Goal: Task Accomplishment & Management: Manage account settings

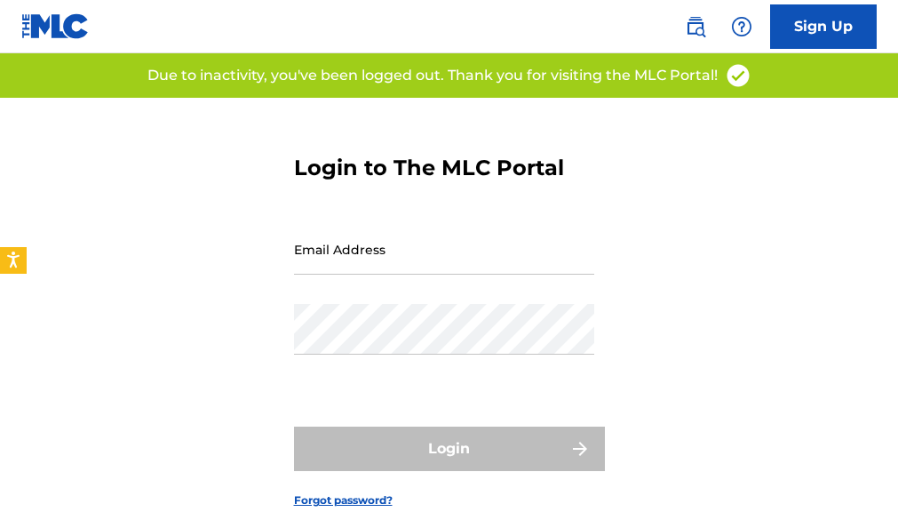
type input "[EMAIL_ADDRESS][DOMAIN_NAME]"
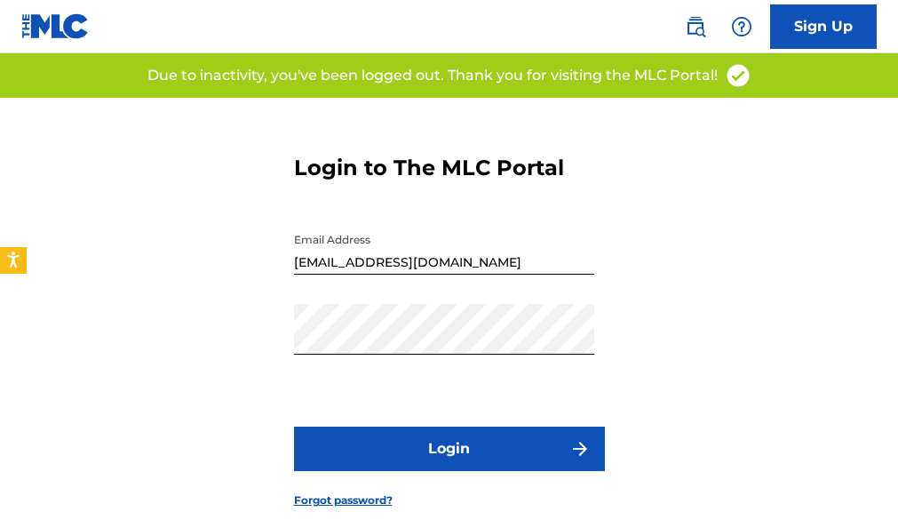
click at [548, 445] on button "Login" at bounding box center [449, 449] width 311 height 44
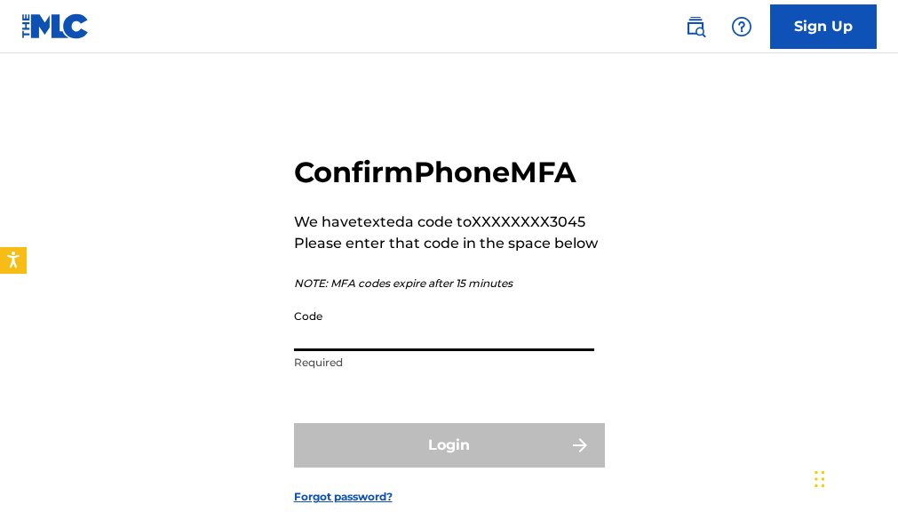
click at [339, 332] on input "Code" at bounding box center [444, 325] width 300 height 51
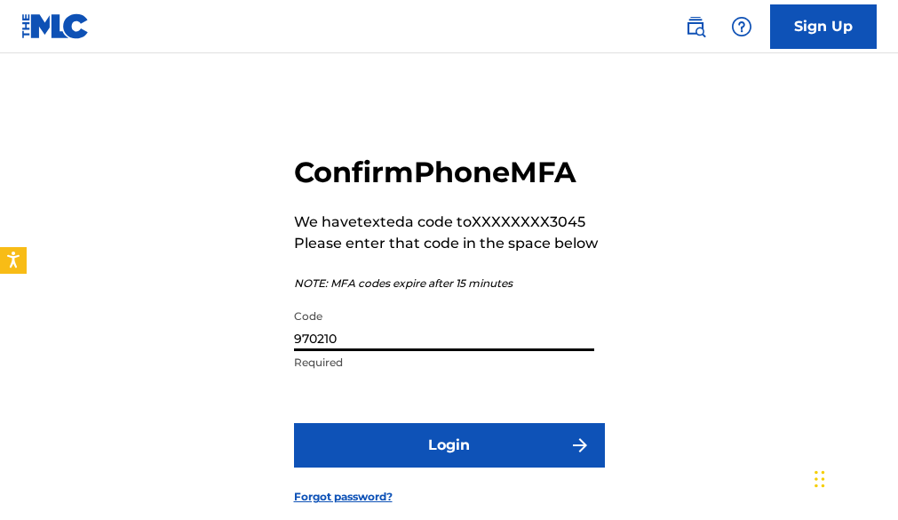
type input "970210"
click at [460, 453] on button "Login" at bounding box center [449, 445] width 311 height 44
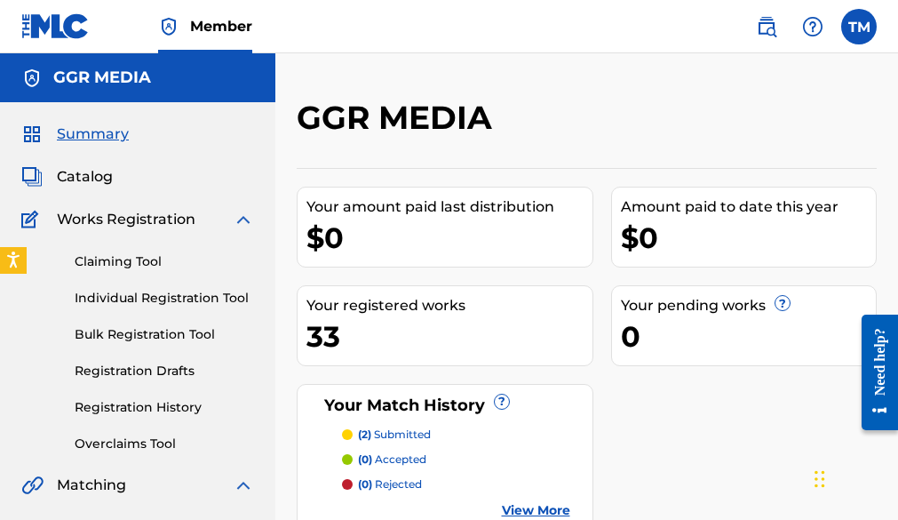
click at [84, 175] on span "Catalog" at bounding box center [85, 176] width 56 height 21
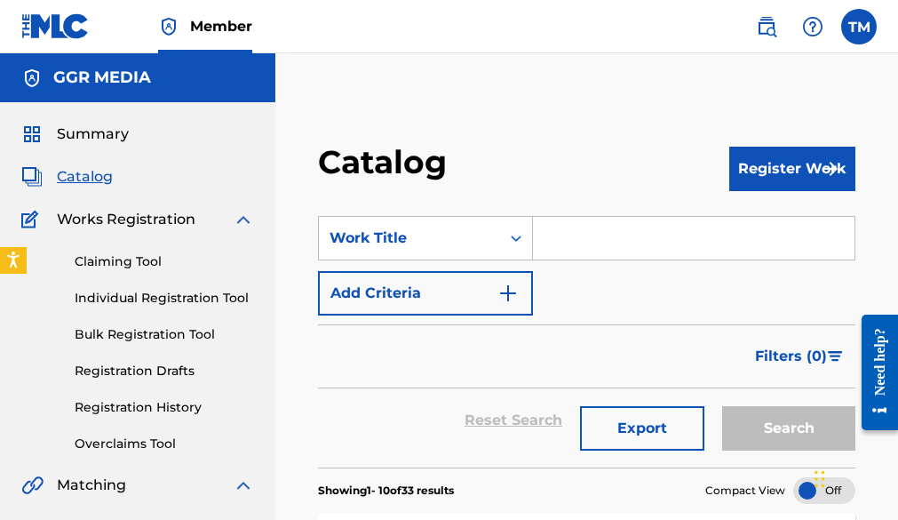
click at [243, 482] on img at bounding box center [243, 485] width 21 height 21
click at [96, 140] on span "Summary" at bounding box center [93, 134] width 72 height 21
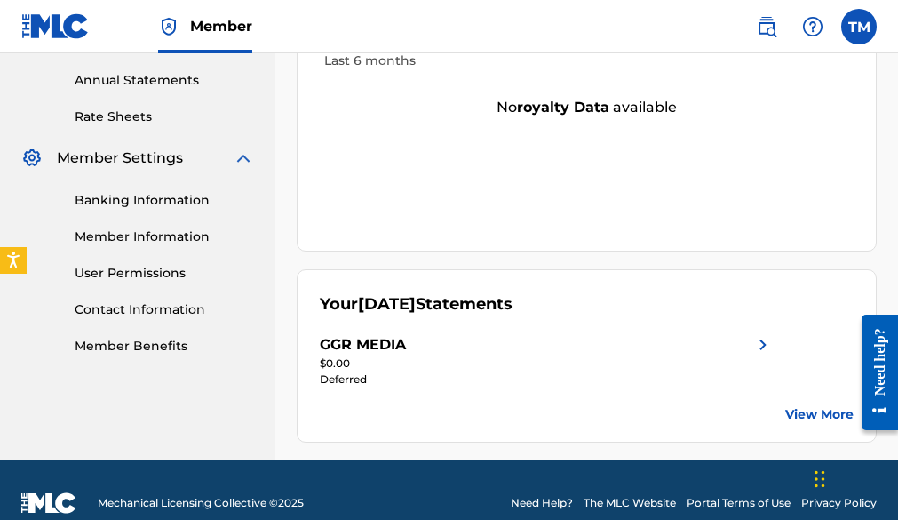
scroll to position [588, 0]
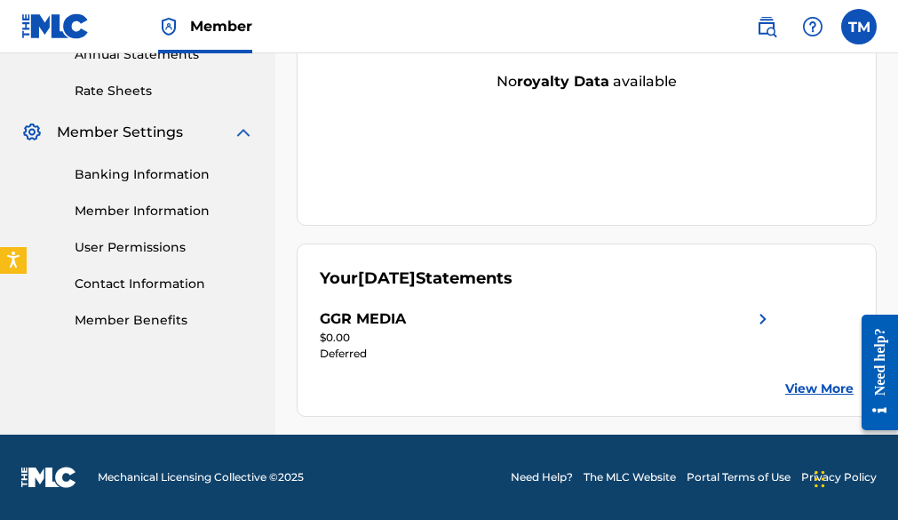
click at [807, 391] on link "View More" at bounding box center [820, 388] width 68 height 19
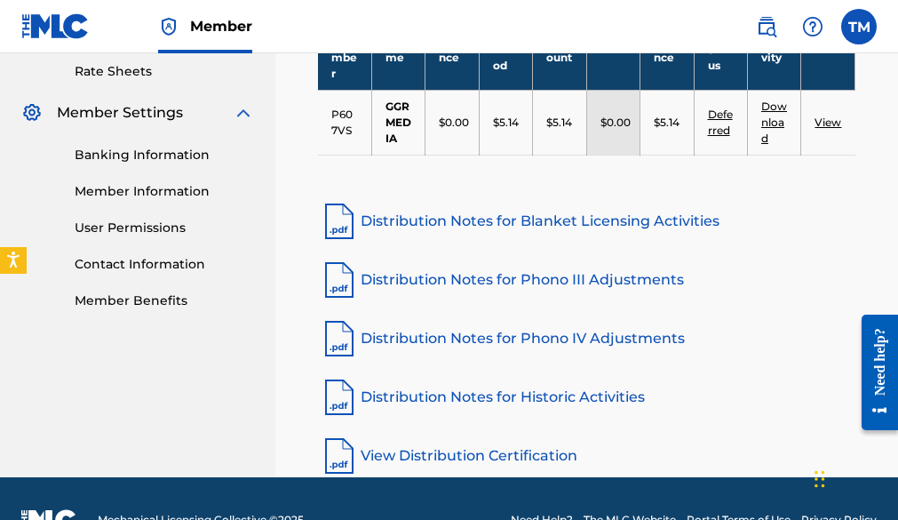
scroll to position [651, 0]
